Goal: Navigation & Orientation: Find specific page/section

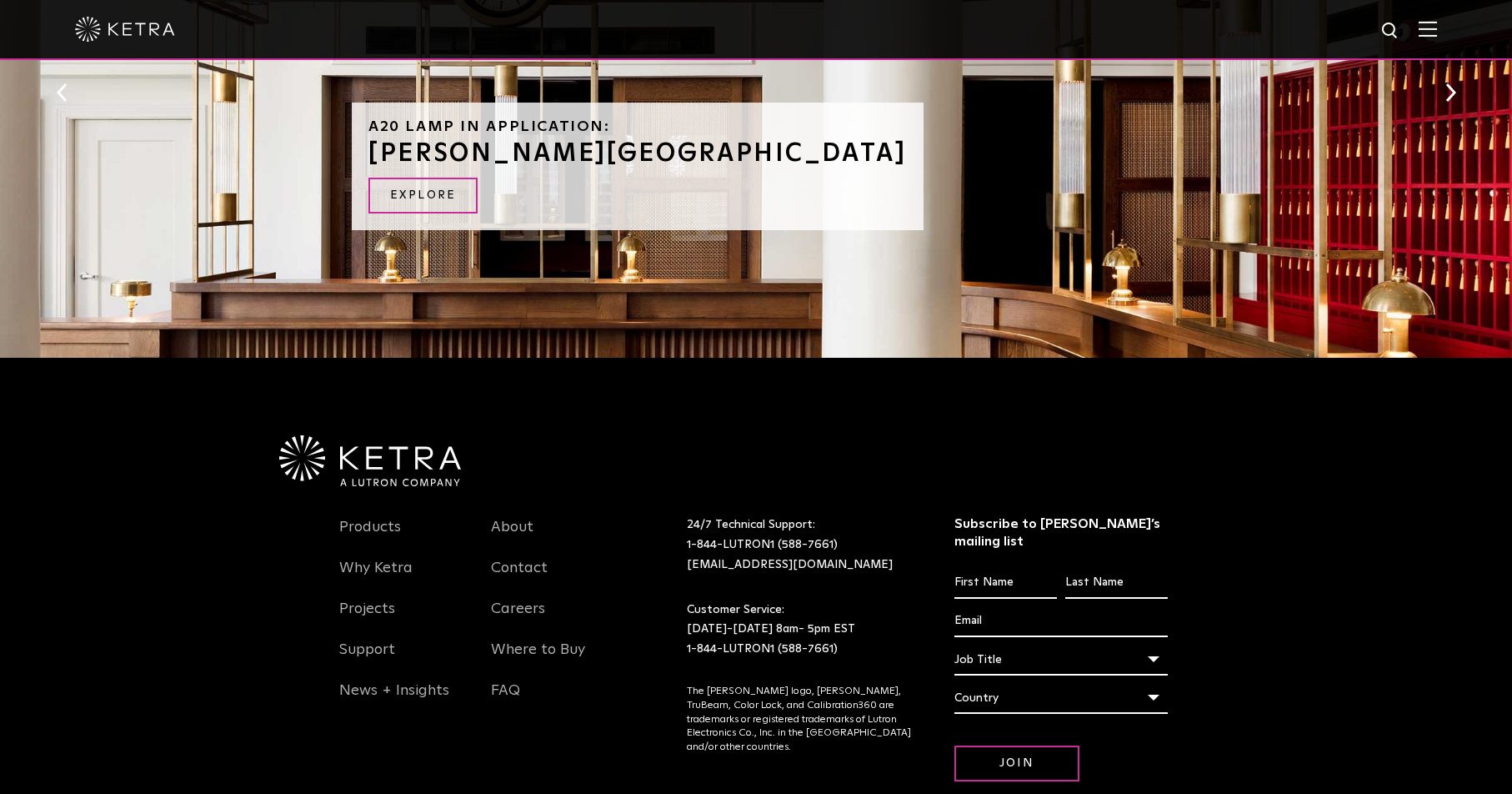
scroll to position [1992, 0]
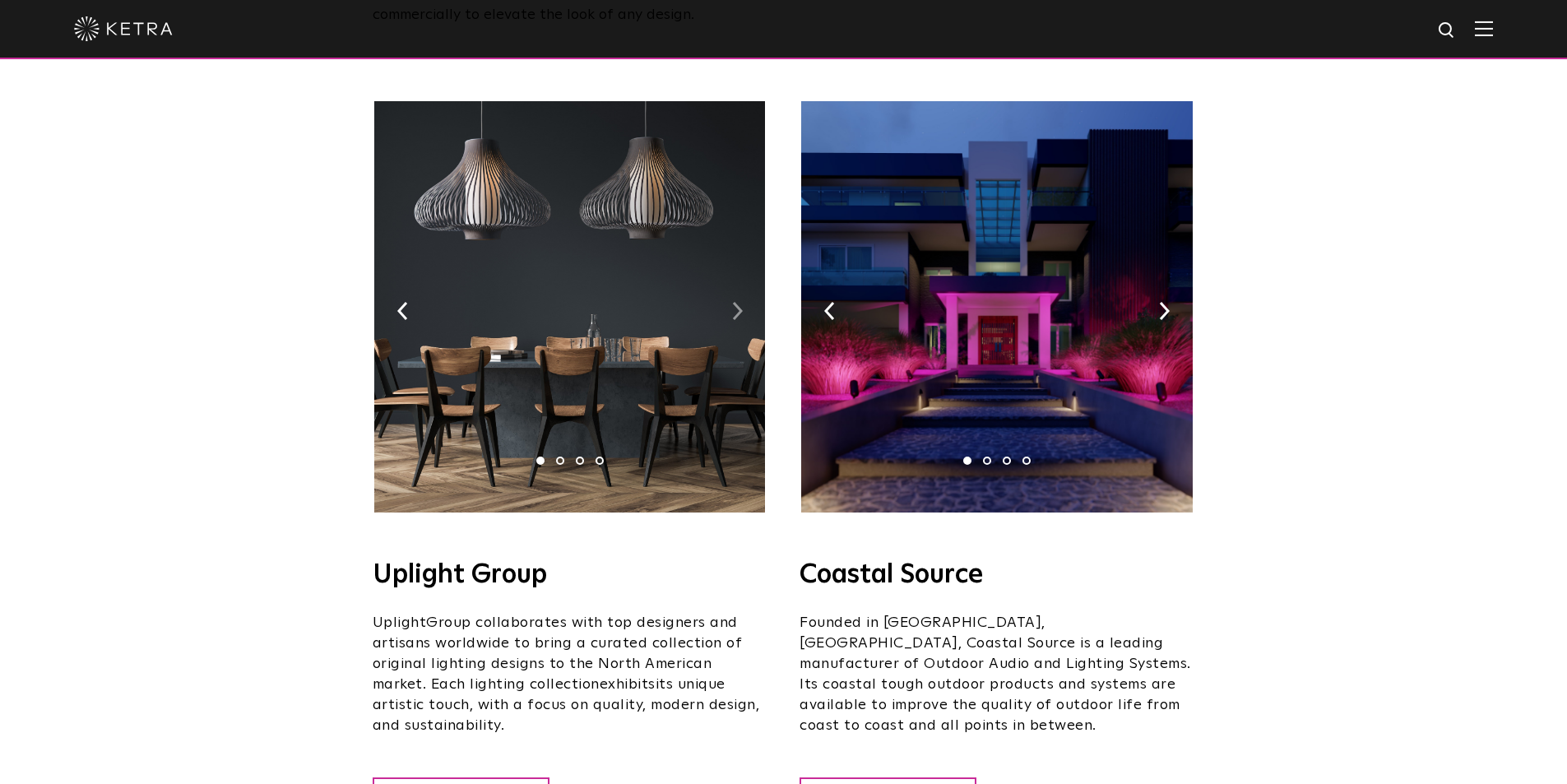
click at [737, 301] on img at bounding box center [738, 310] width 11 height 18
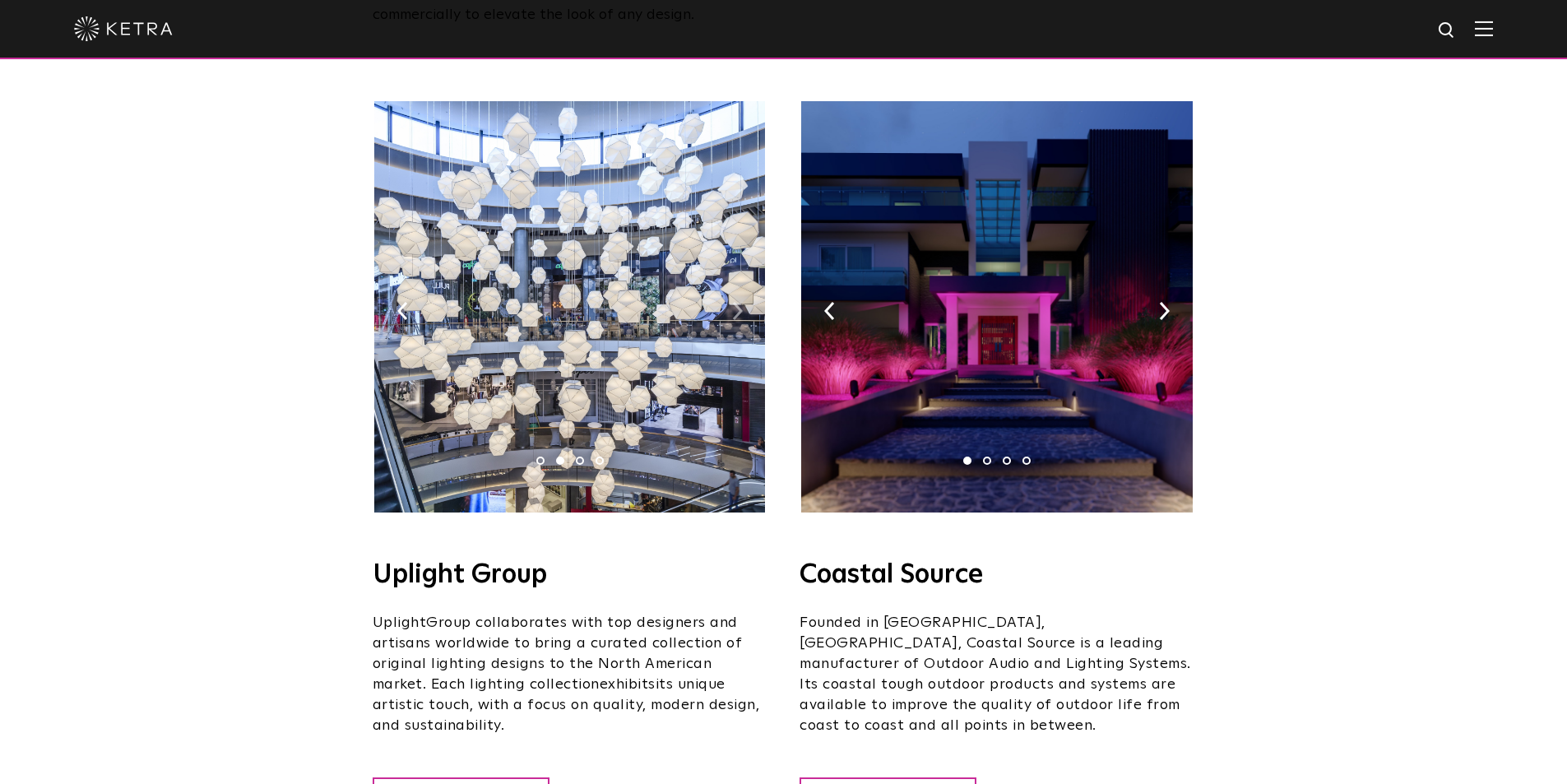
click at [737, 301] on img at bounding box center [738, 310] width 11 height 18
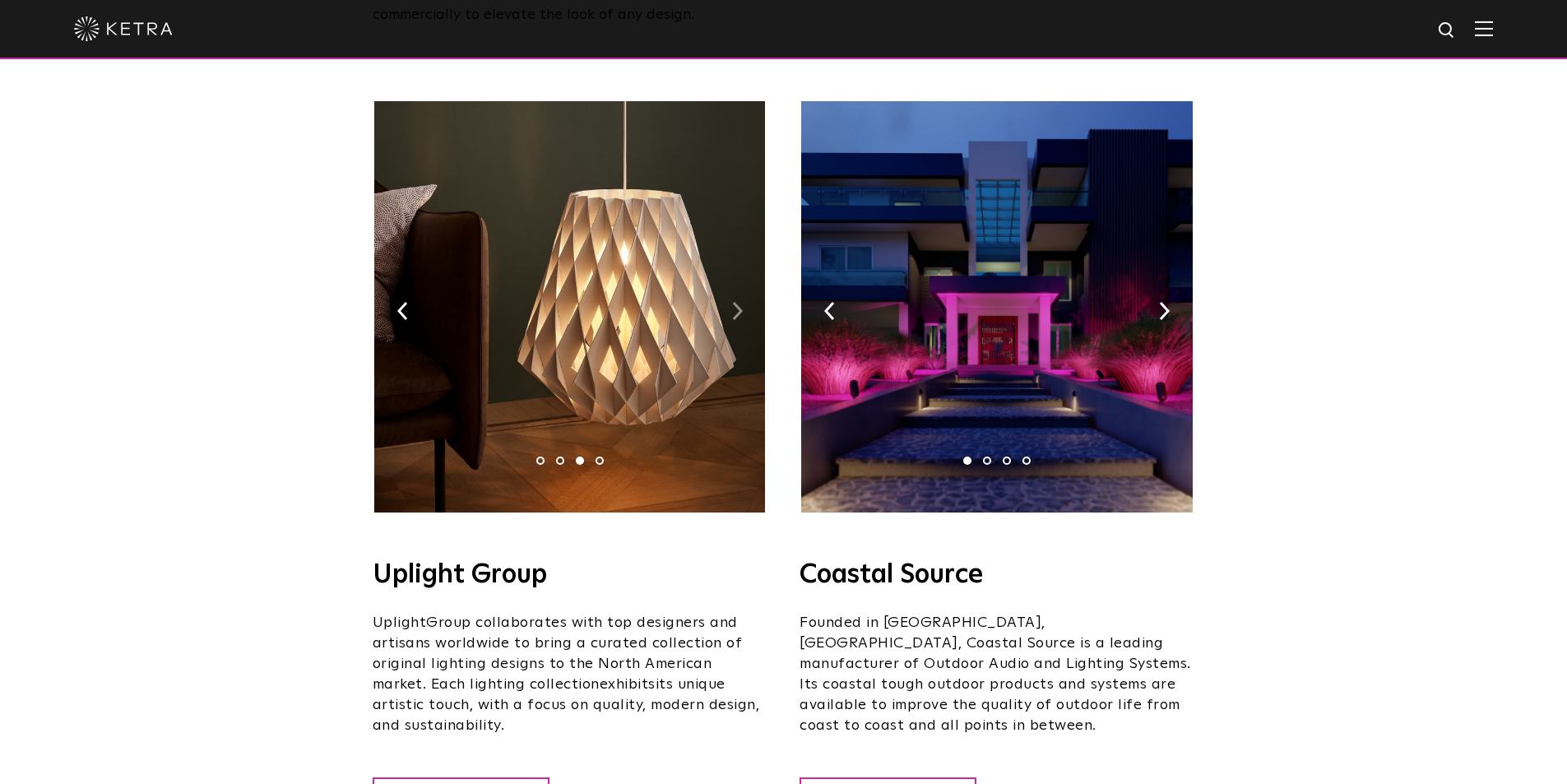
click at [738, 301] on img at bounding box center [738, 310] width 11 height 18
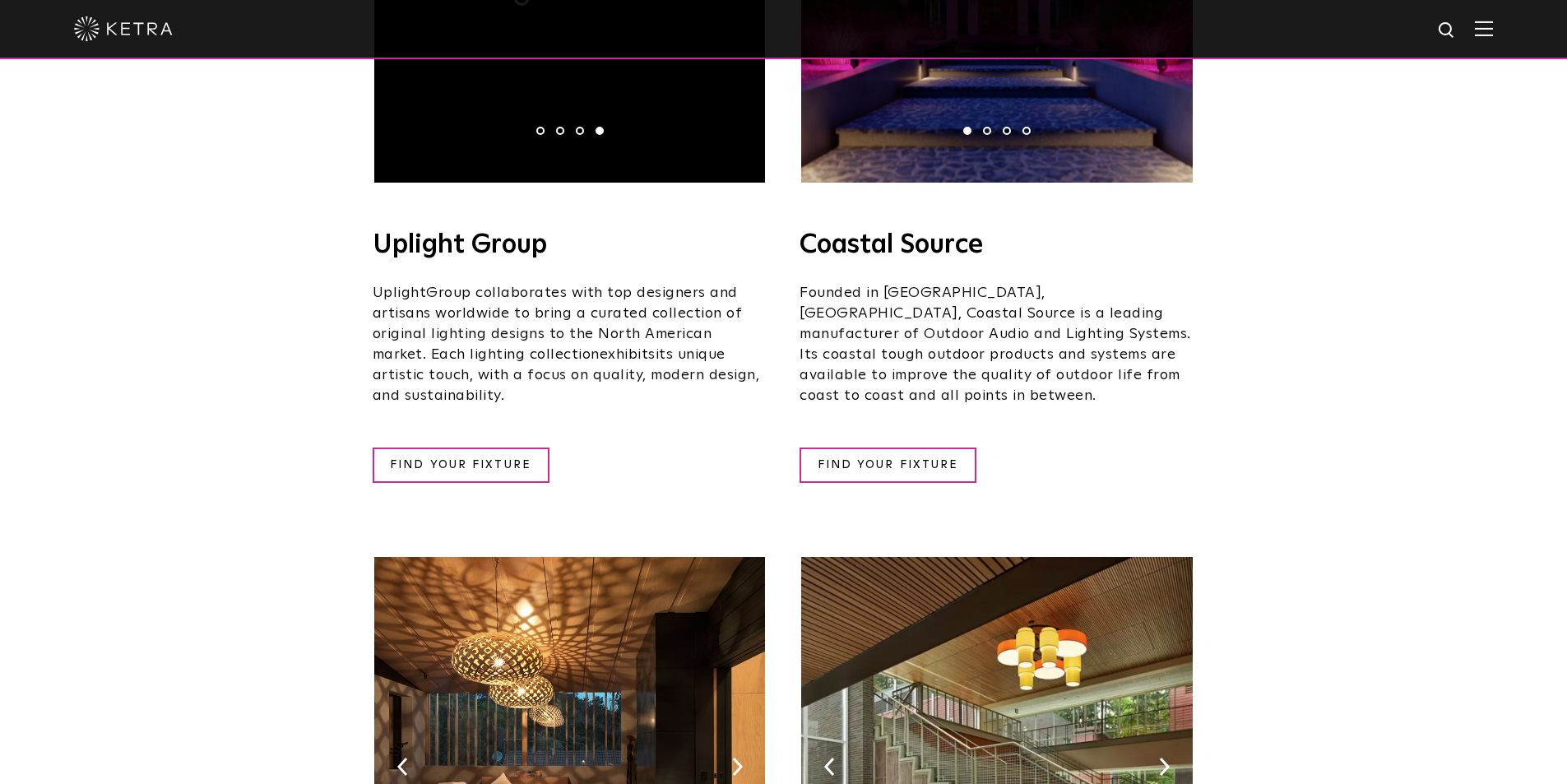
scroll to position [823, 0]
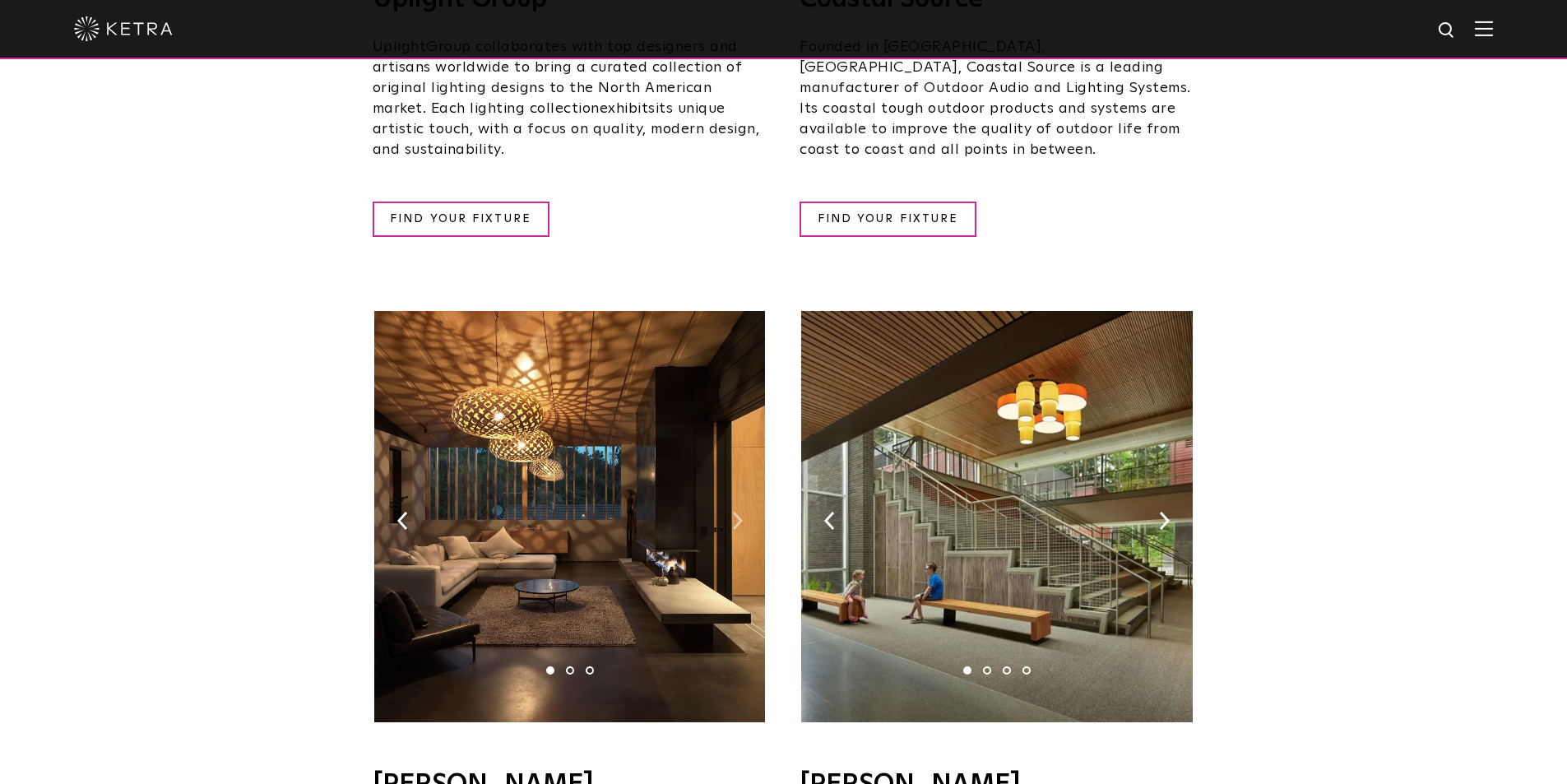
click at [732, 511] on img at bounding box center [738, 520] width 11 height 18
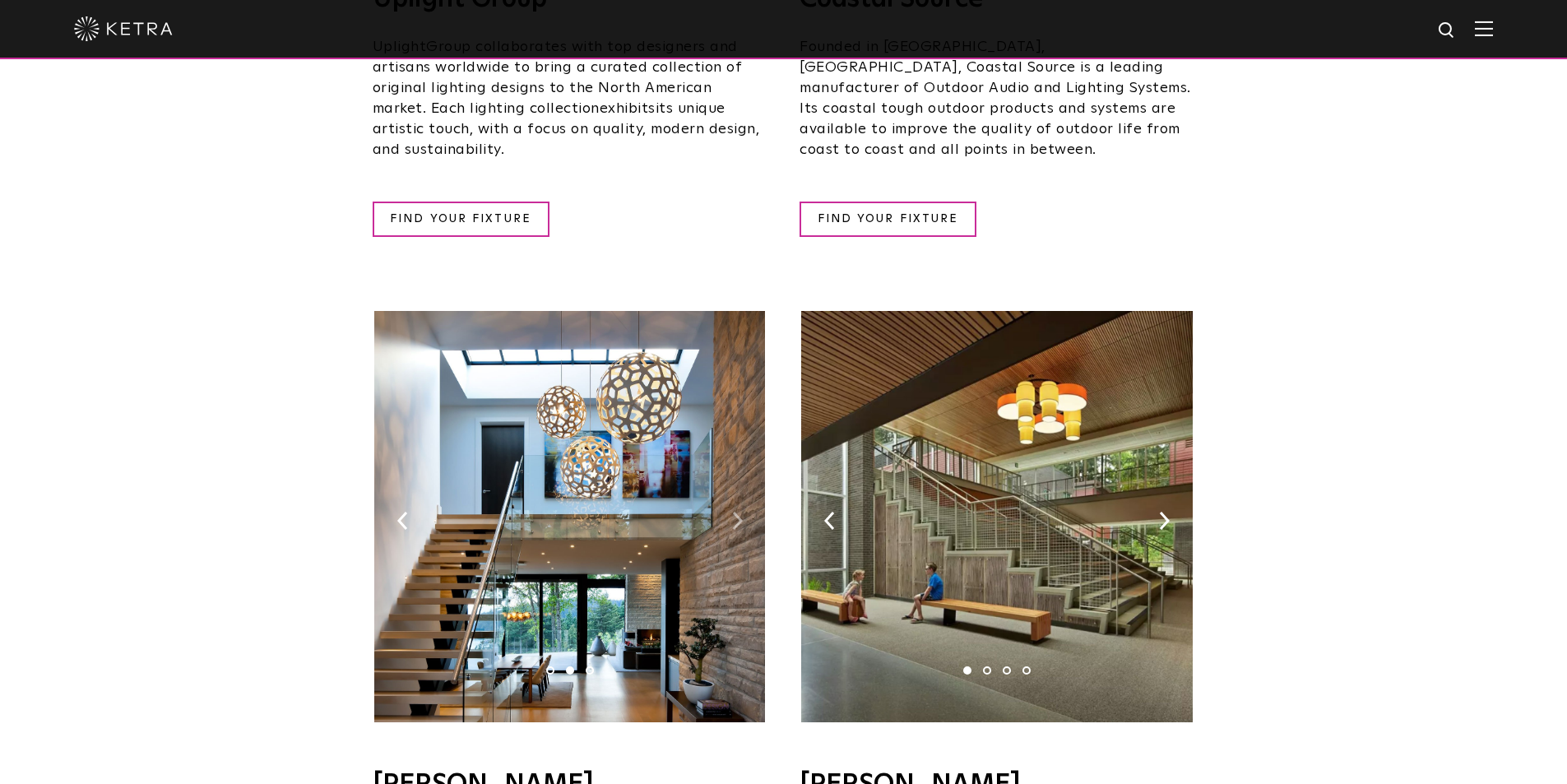
click at [732, 511] on img at bounding box center [738, 520] width 11 height 18
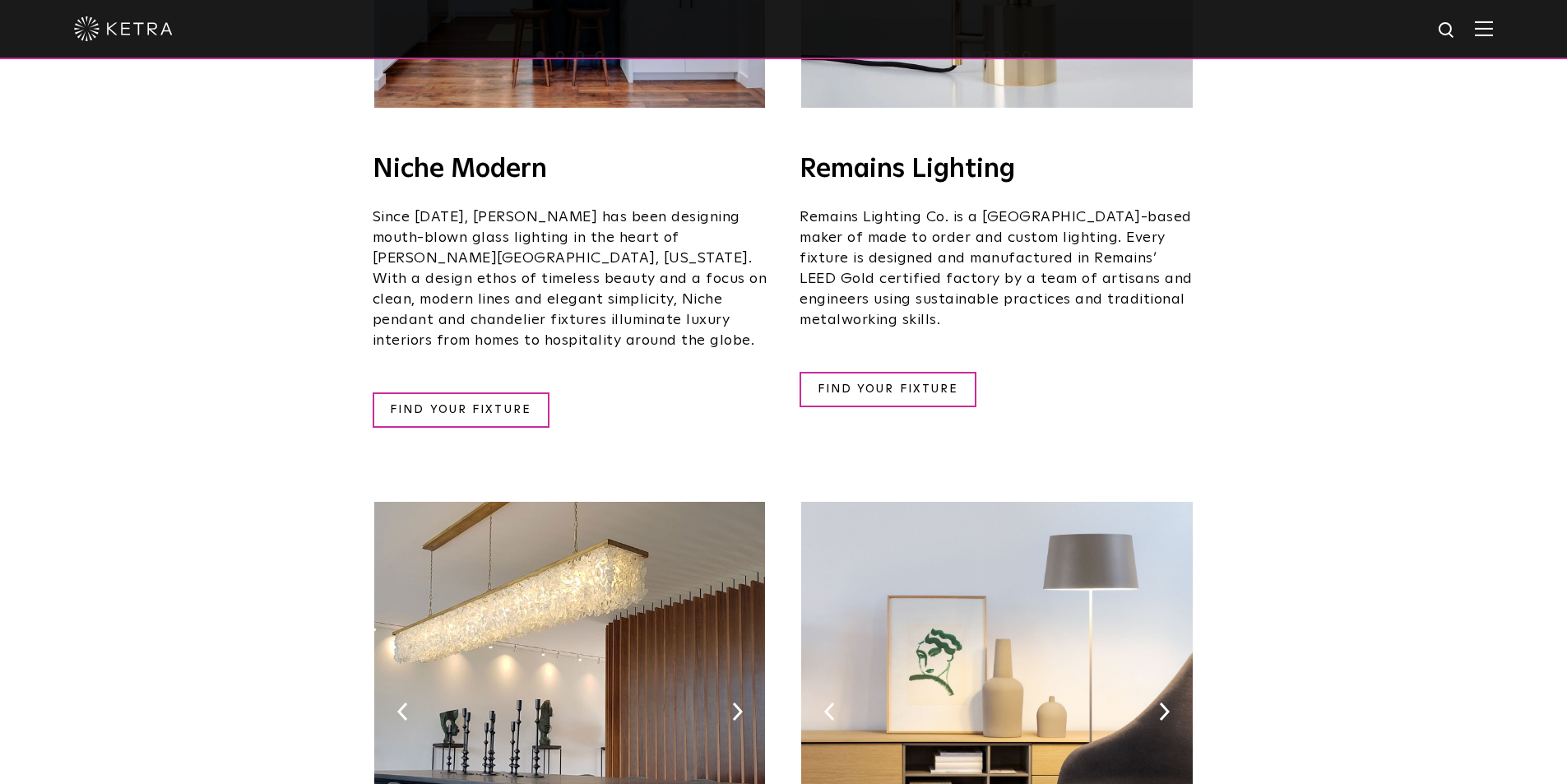
scroll to position [2303, 0]
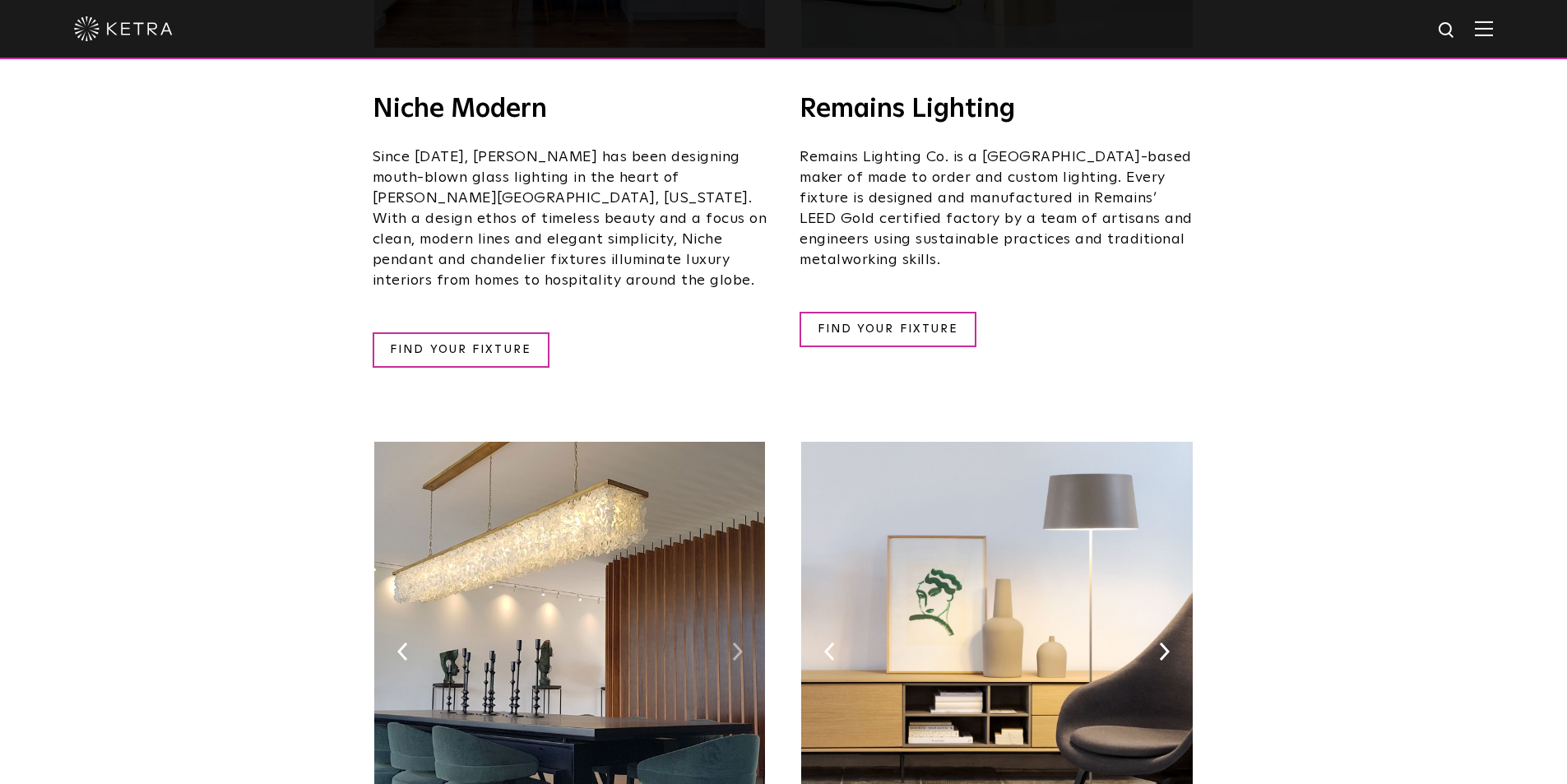
click at [736, 642] on img at bounding box center [738, 651] width 11 height 18
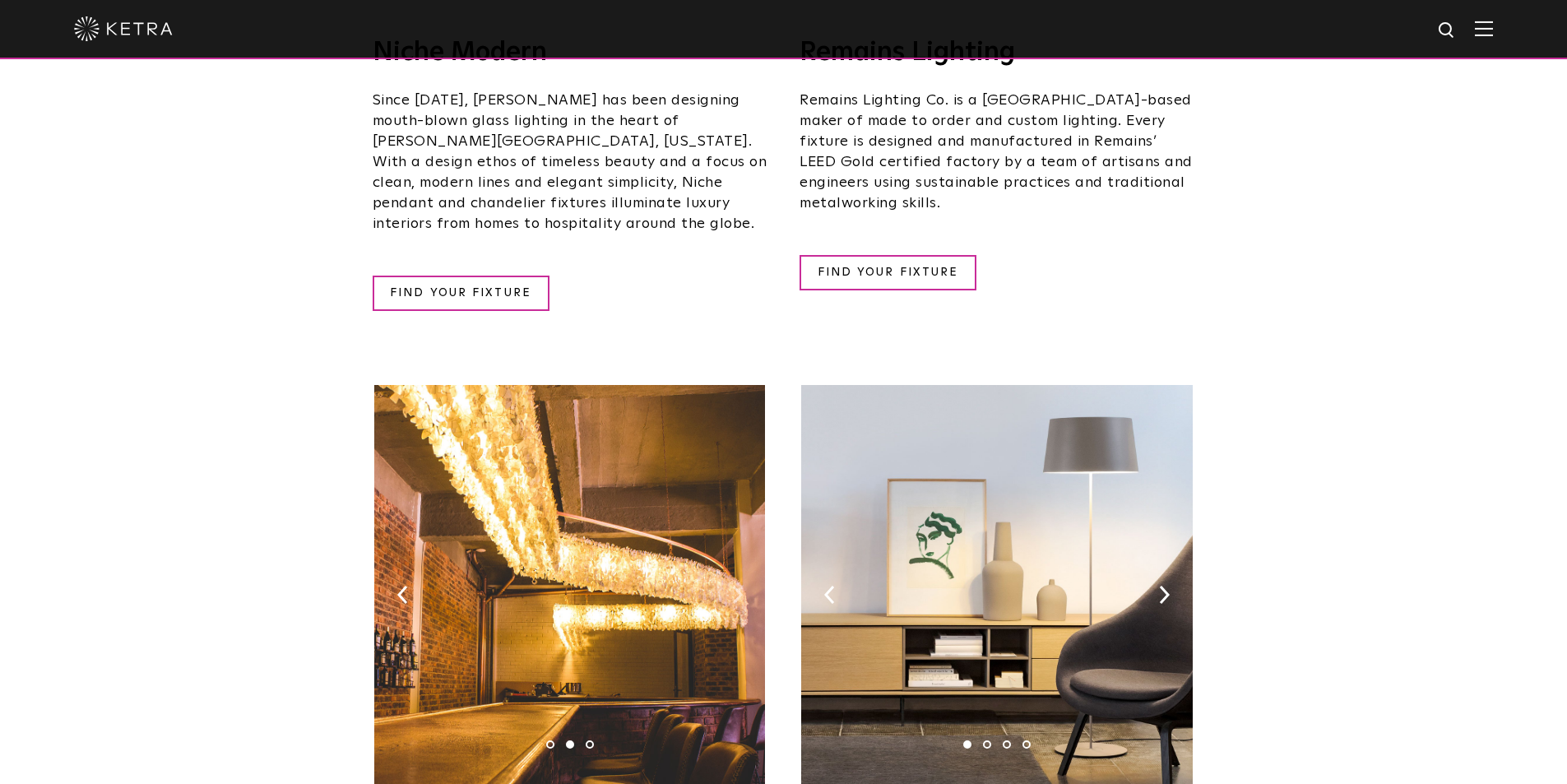
scroll to position [2384, 0]
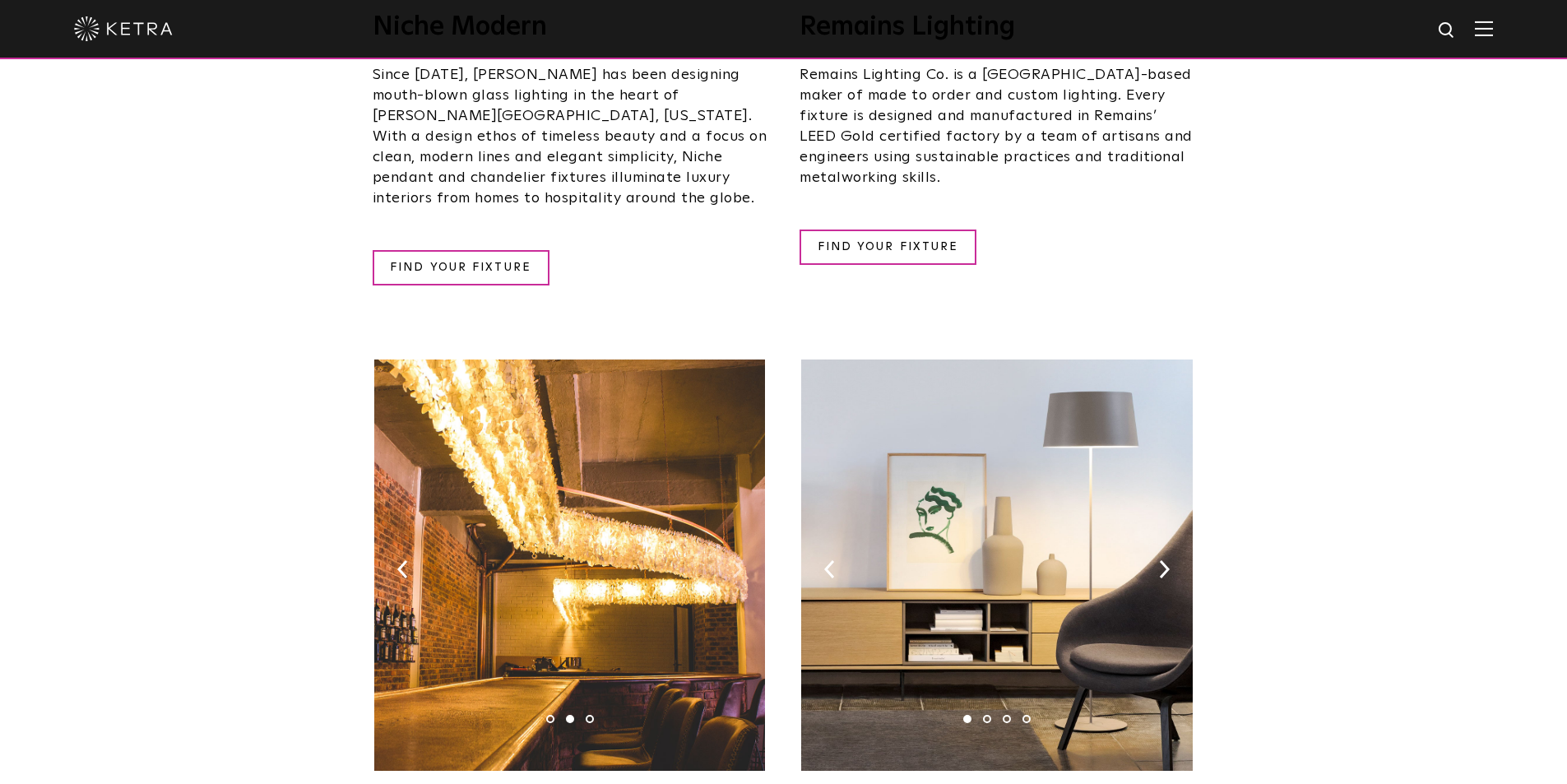
click at [741, 560] on img at bounding box center [738, 569] width 11 height 18
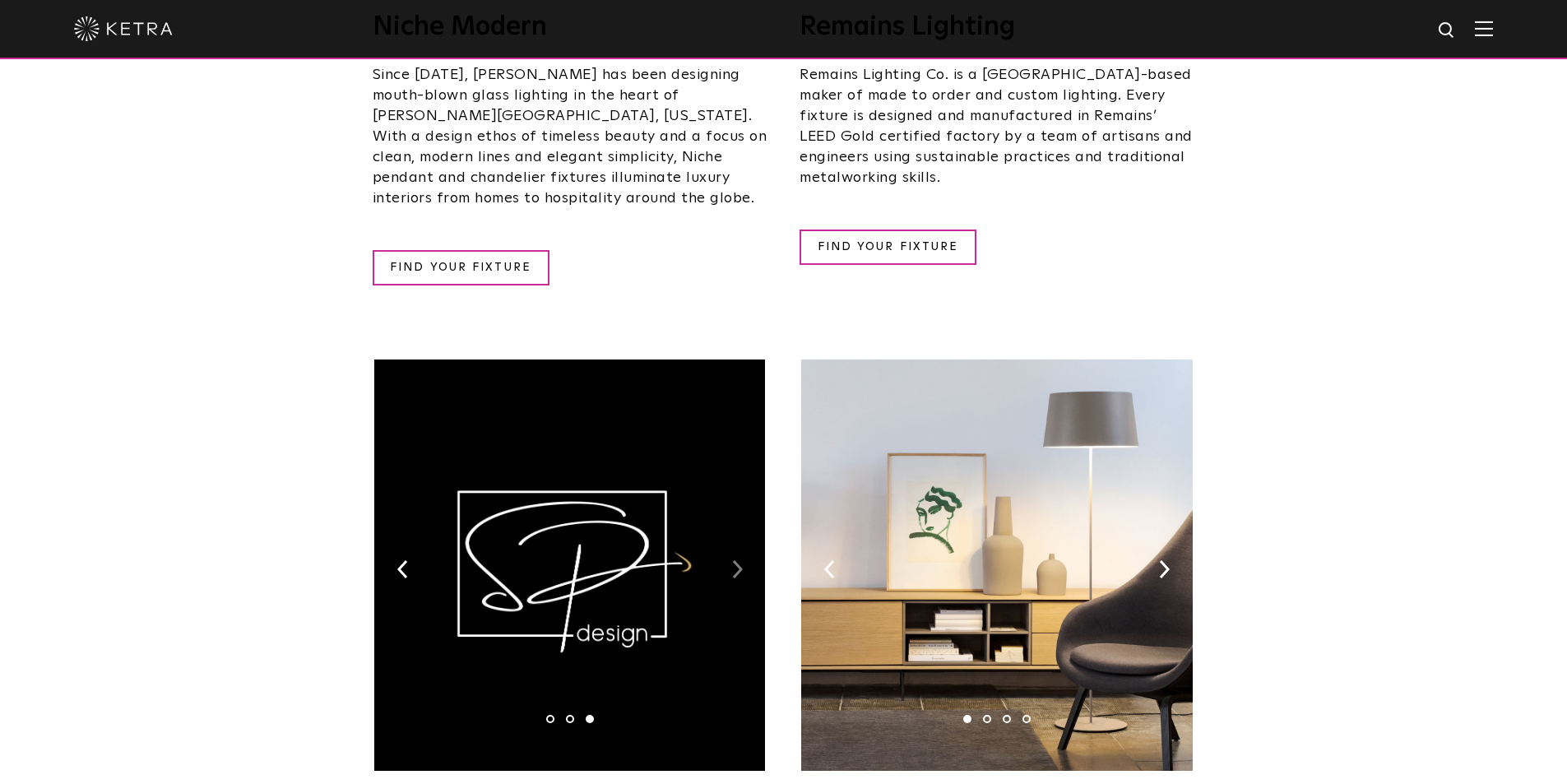
click at [741, 560] on img at bounding box center [738, 569] width 11 height 18
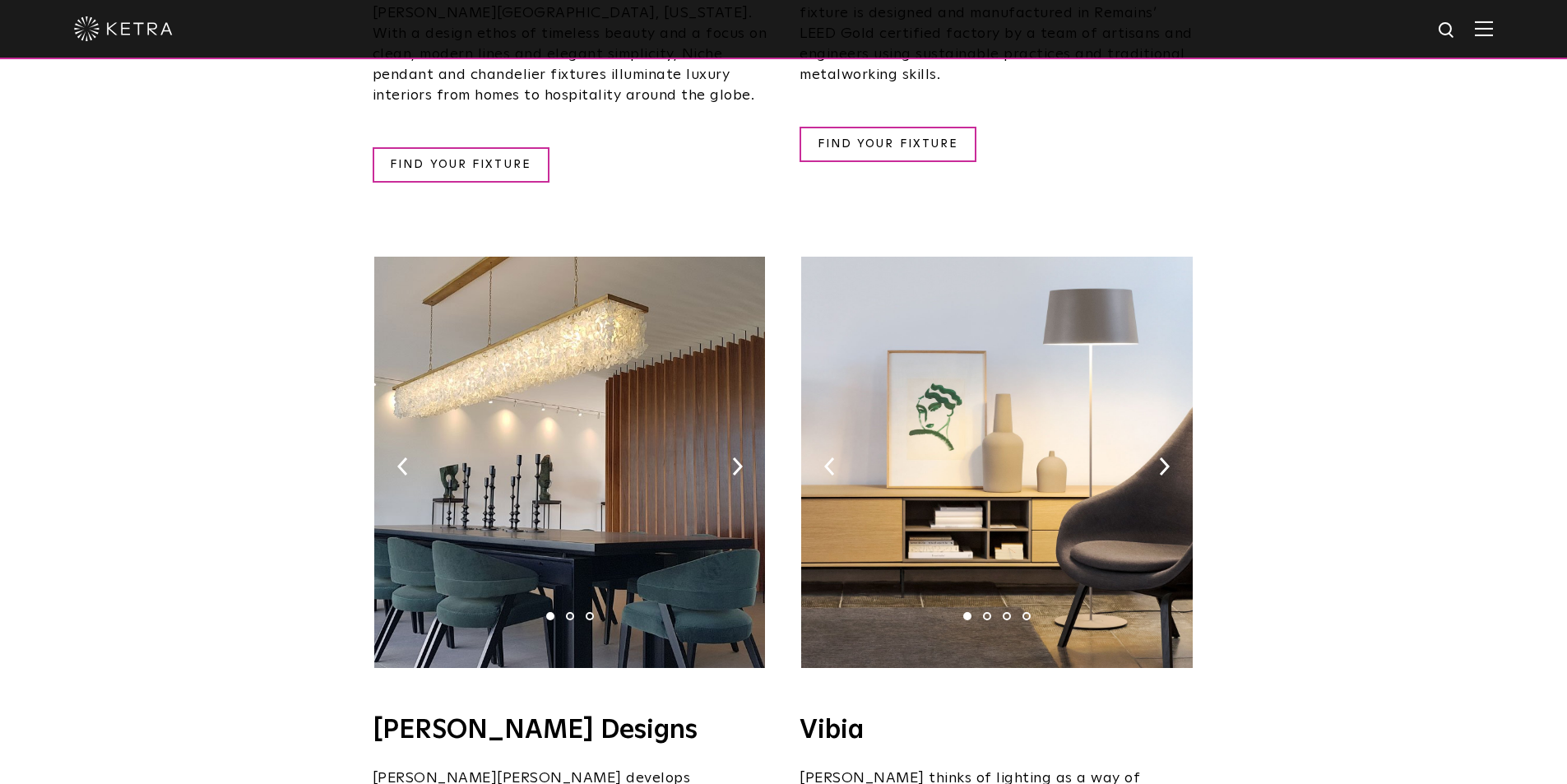
scroll to position [2631, 0]
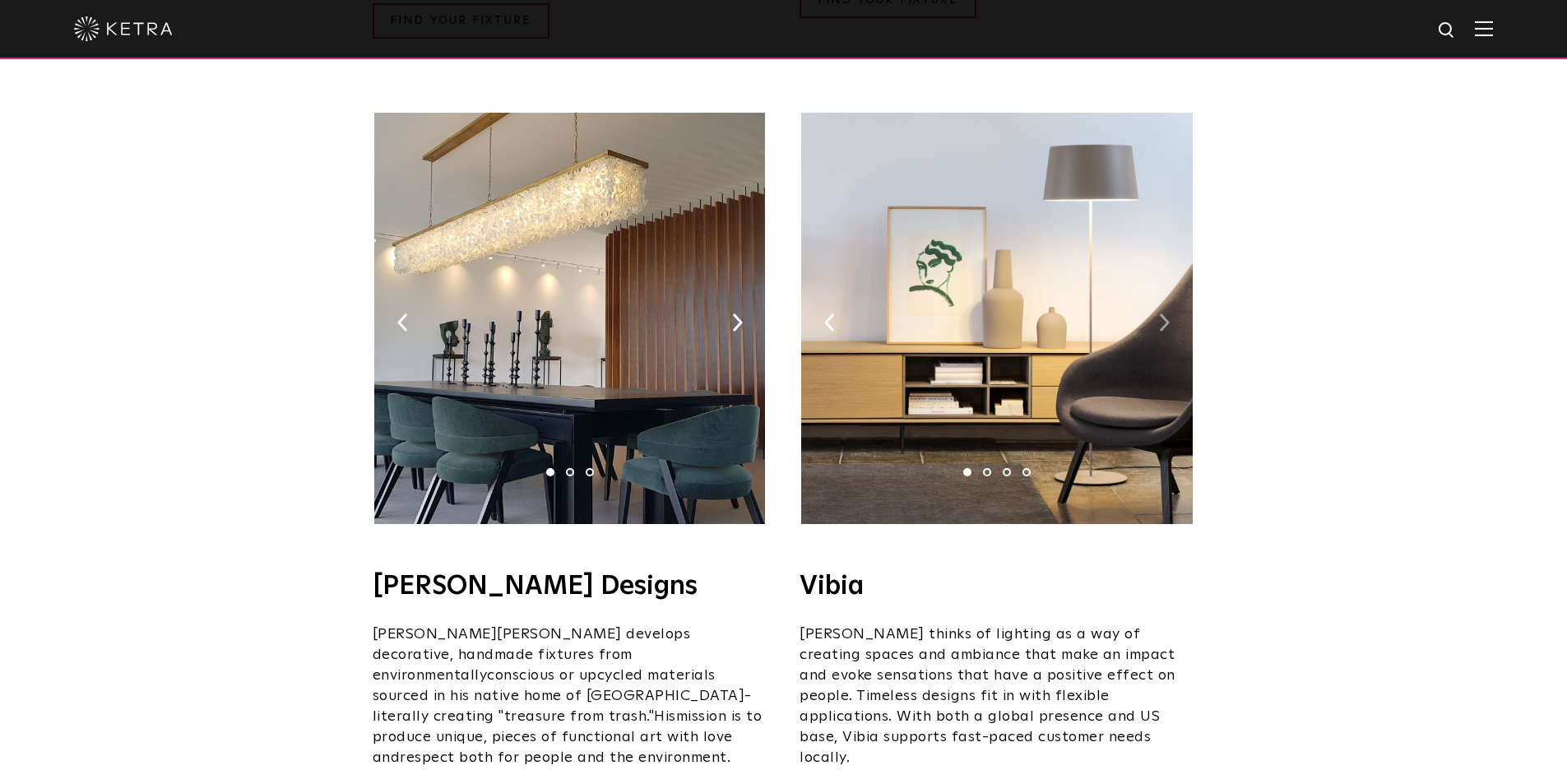
click at [1161, 313] on img at bounding box center [1165, 322] width 11 height 18
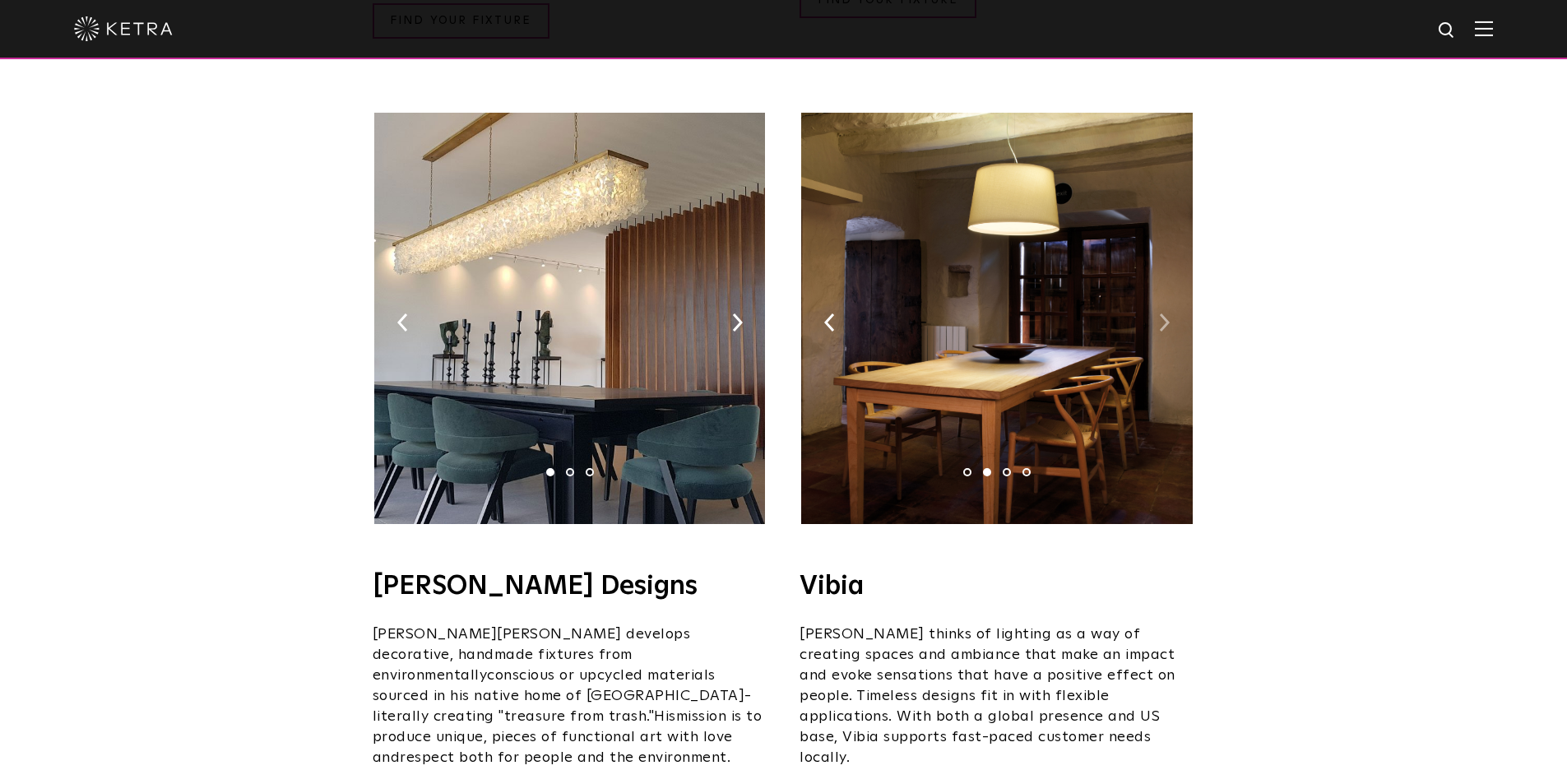
click at [1161, 313] on img at bounding box center [1165, 322] width 11 height 18
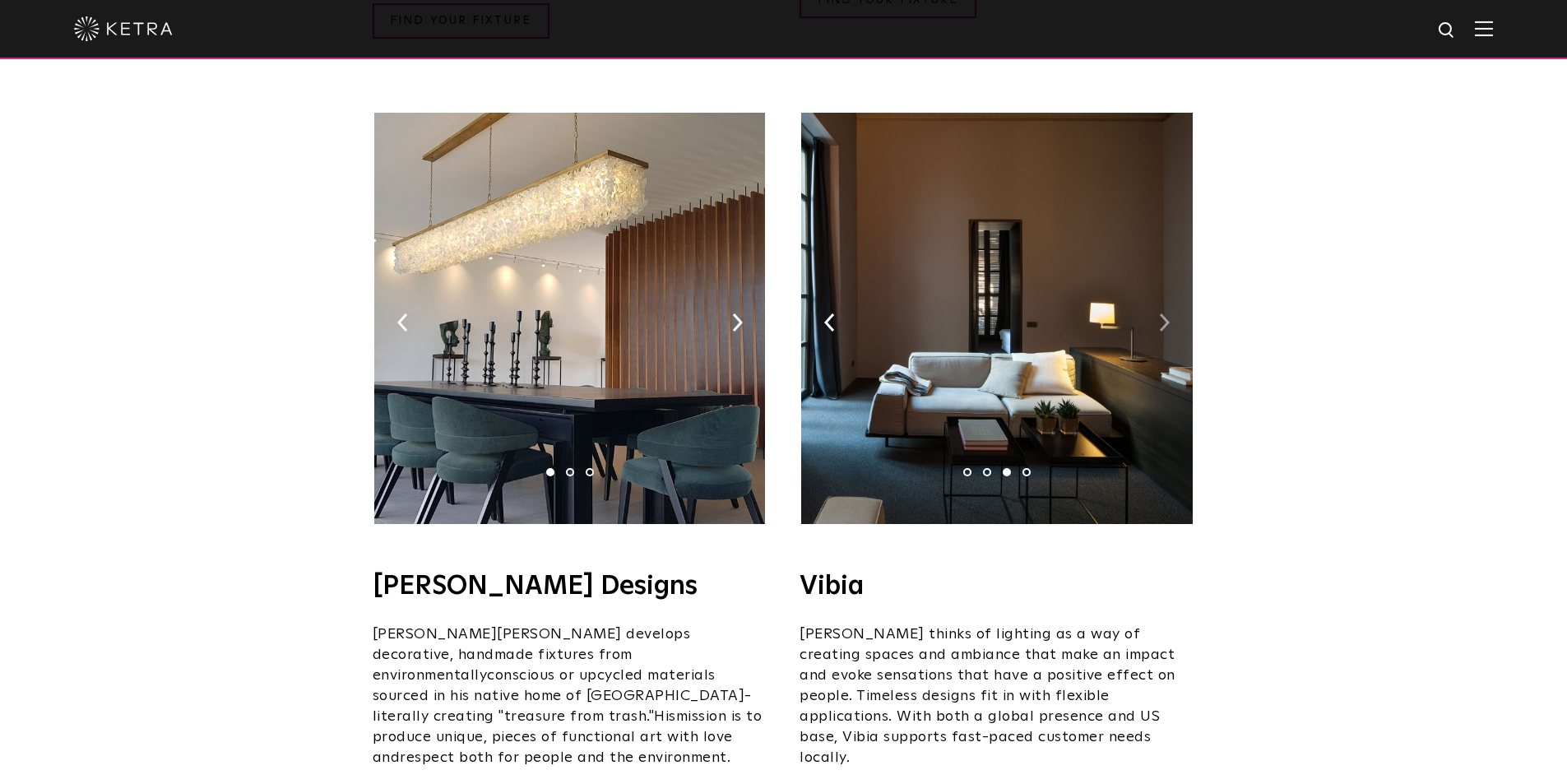
click at [1161, 313] on img at bounding box center [1165, 322] width 11 height 18
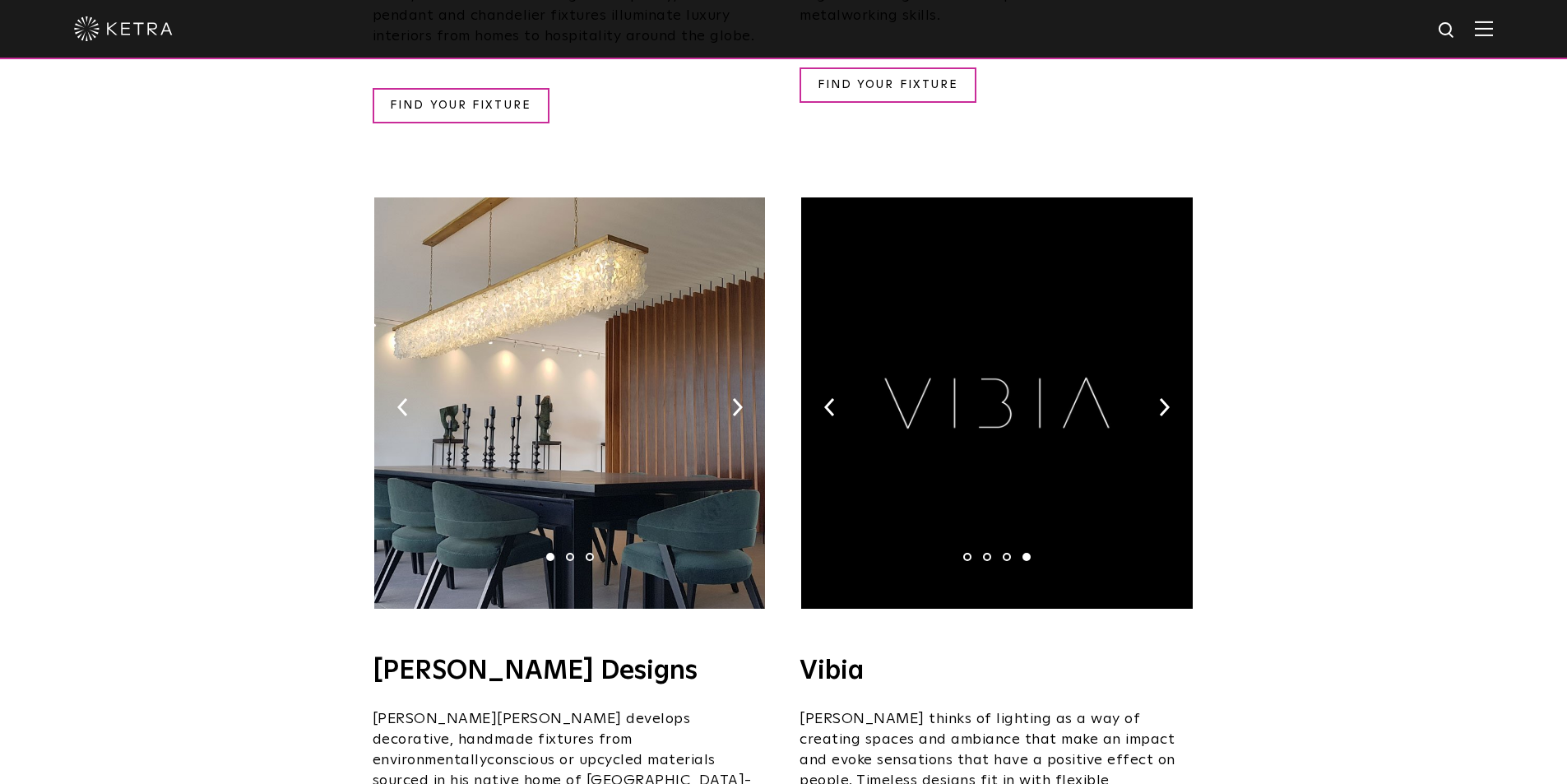
scroll to position [2467, 0]
